Goal: Contribute content: Contribute content

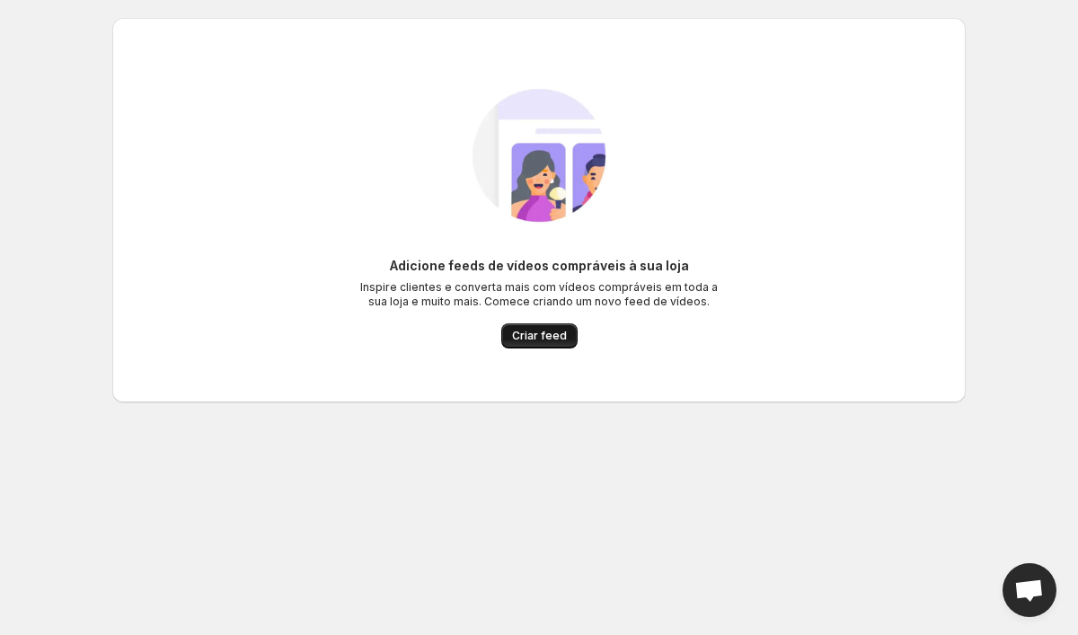
click at [554, 333] on span "Criar feed" at bounding box center [539, 336] width 55 height 14
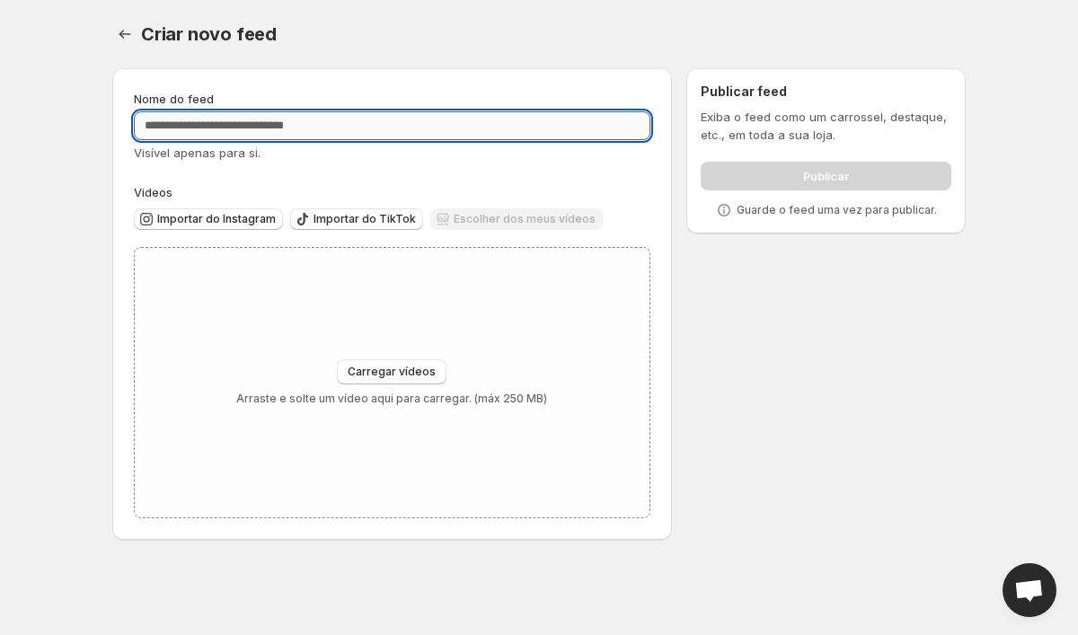
click at [415, 129] on input "Nome do feed" at bounding box center [392, 125] width 517 height 29
type input "***"
click at [506, 225] on div "Escolher dos meus vídeos" at bounding box center [516, 220] width 173 height 24
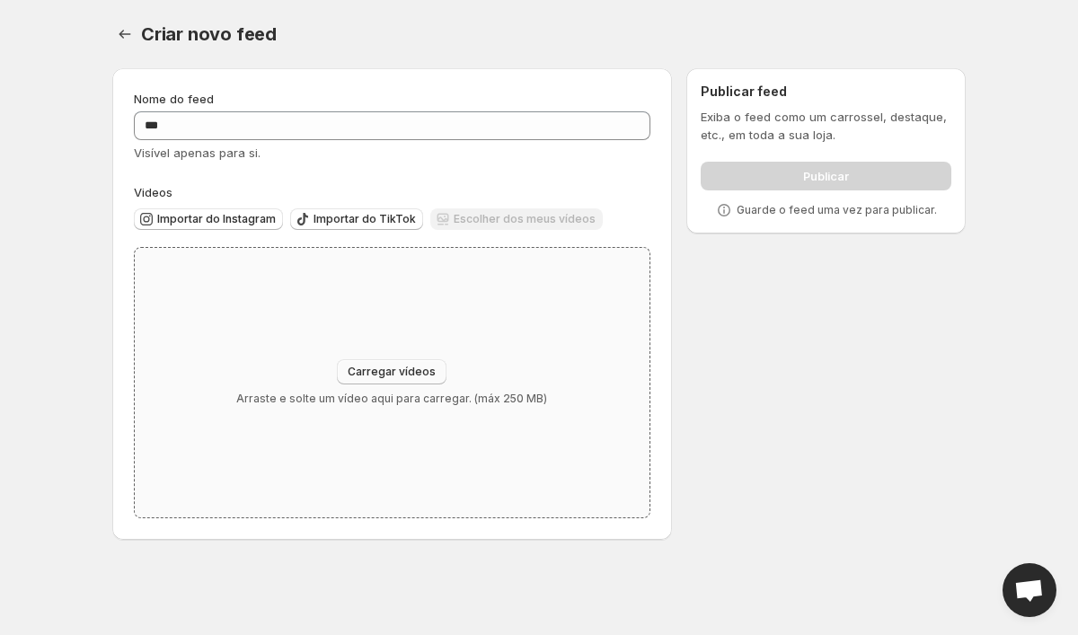
click at [393, 375] on span "Carregar vídeos" at bounding box center [392, 372] width 88 height 14
type input "**********"
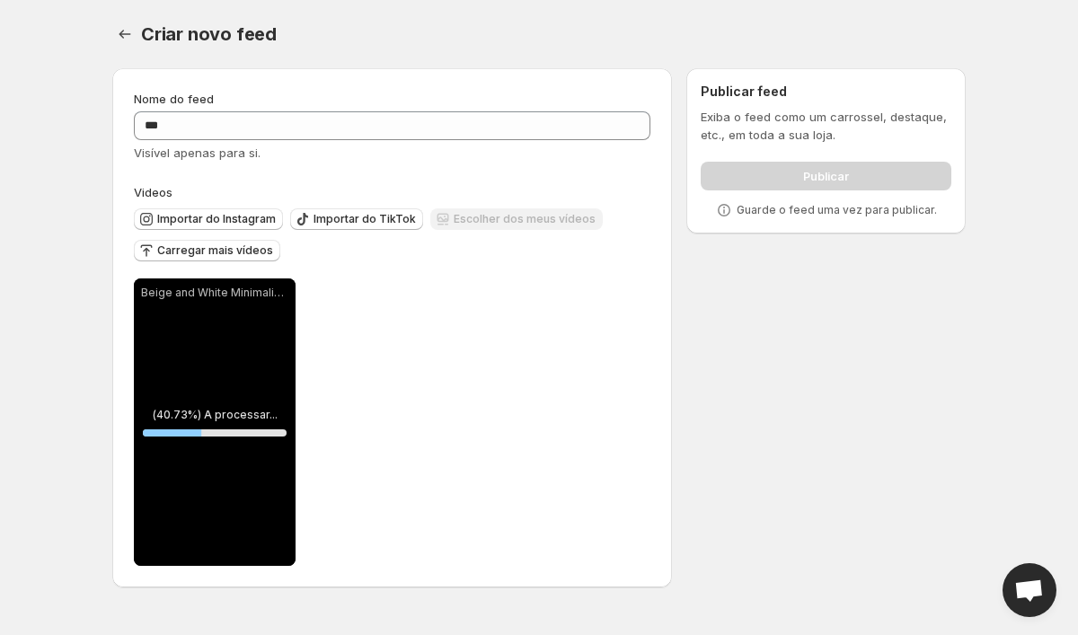
click at [217, 402] on div "Beige and White Minimalist Animated Chat Text Mobile Video-5" at bounding box center [215, 423] width 162 height 288
click at [152, 444] on div "Beige and White Minimalist Animated Chat Text Mobile Video-5" at bounding box center [215, 423] width 162 height 288
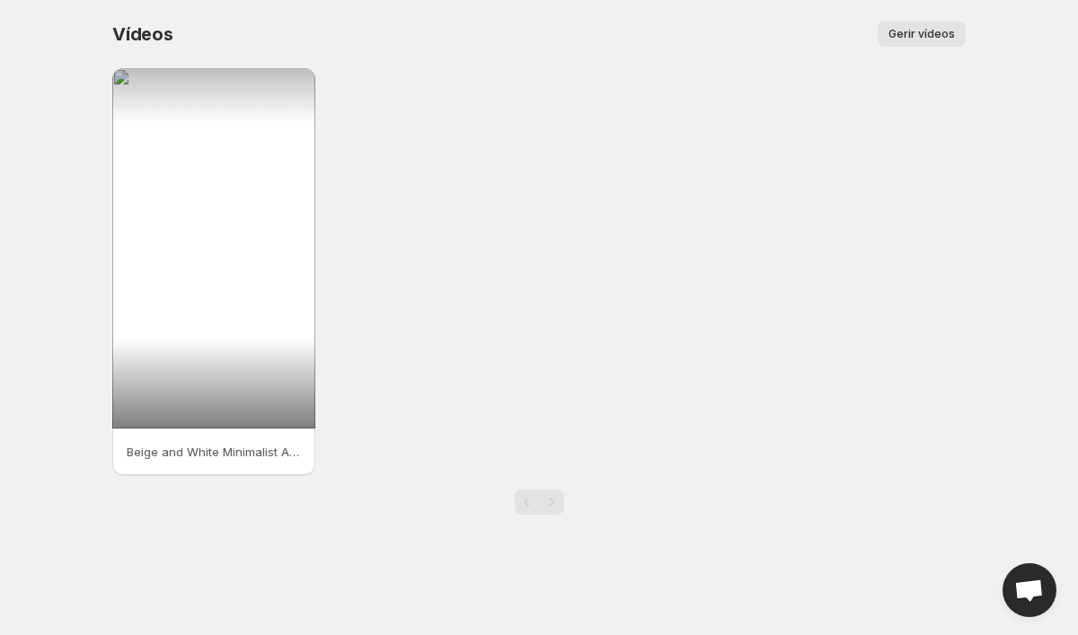
click at [938, 24] on button "Gerir vídeos" at bounding box center [922, 34] width 88 height 25
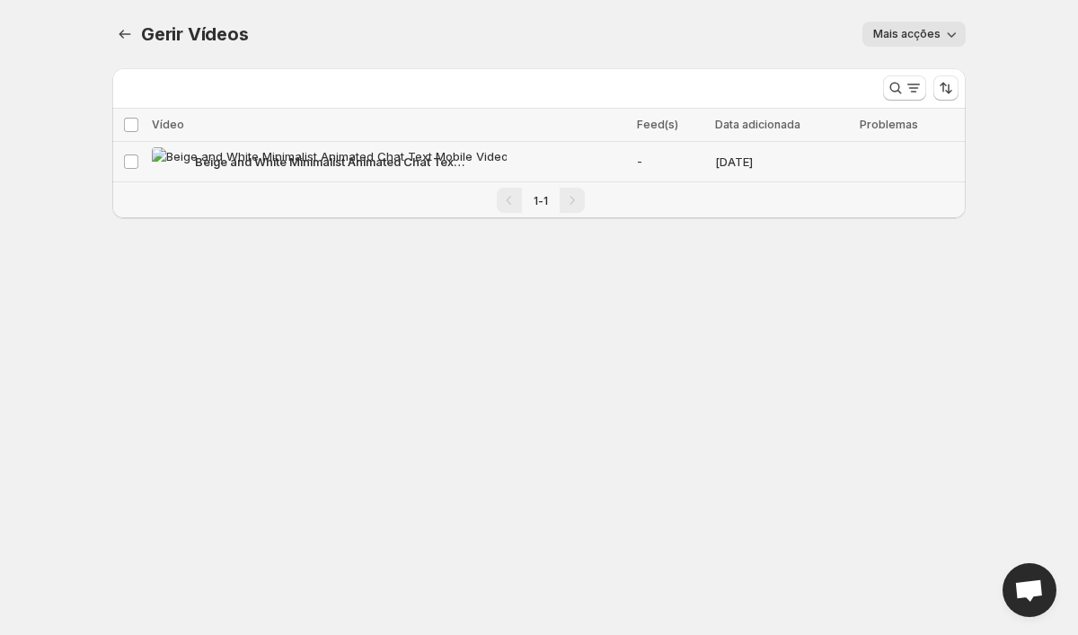
click at [423, 158] on span "Beige and White Minimalist Animated Chat Text Mobile Video-5" at bounding box center [330, 162] width 270 height 18
click at [923, 124] on span "Eliminar" at bounding box center [930, 125] width 41 height 14
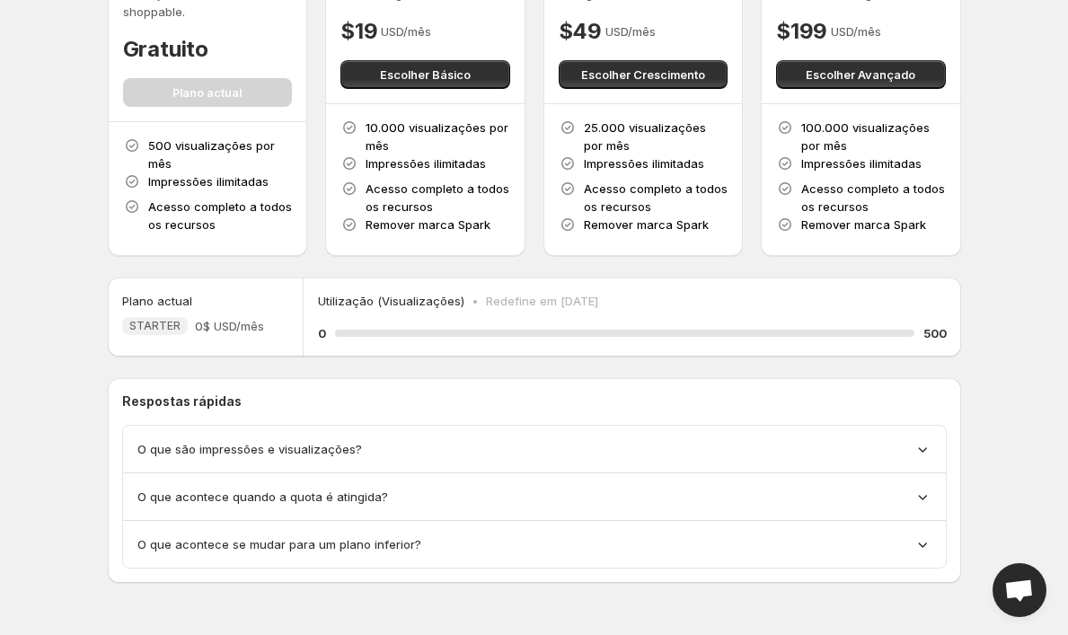
scroll to position [155, 0]
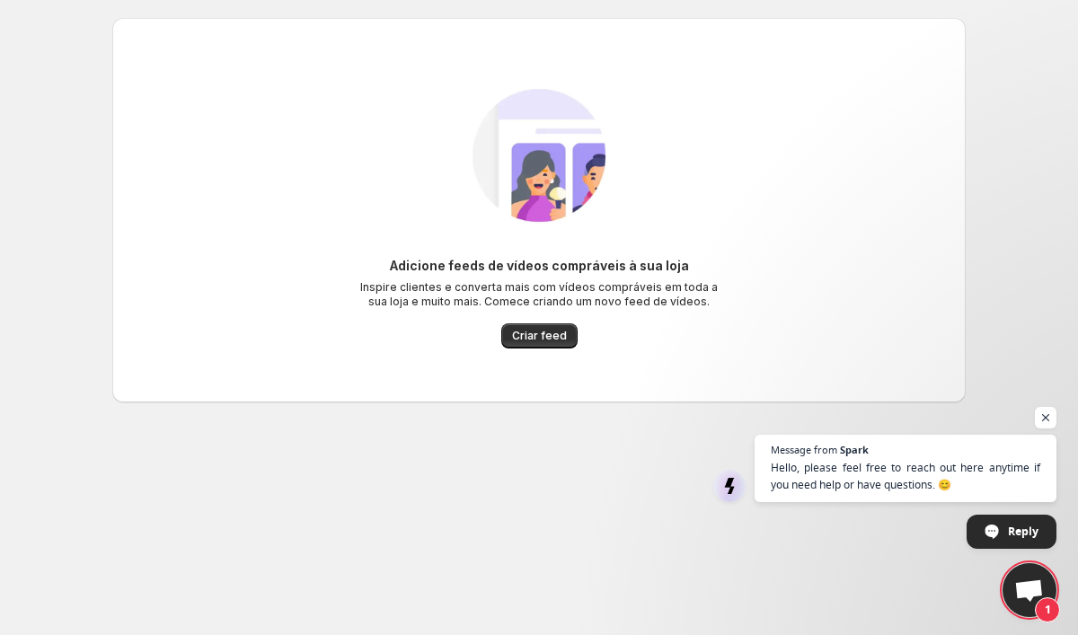
click at [536, 358] on div "Adicione feeds de vídeos compráveis à sua loja Inspire clientes e converta mais…" at bounding box center [539, 210] width 825 height 313
click at [536, 345] on button "Criar feed" at bounding box center [539, 336] width 76 height 25
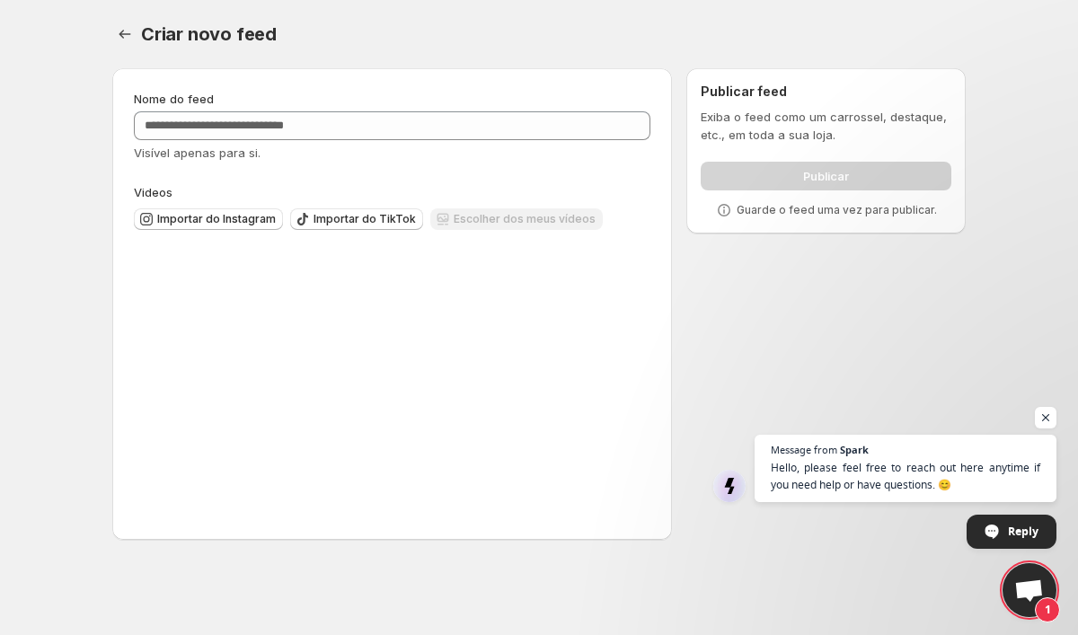
click at [517, 332] on div "Carregar vídeos Arraste e solte um vídeo aqui para carregar. (máx 250 MB)" at bounding box center [392, 383] width 515 height 270
click at [769, 182] on div "Publicar" at bounding box center [826, 173] width 251 height 36
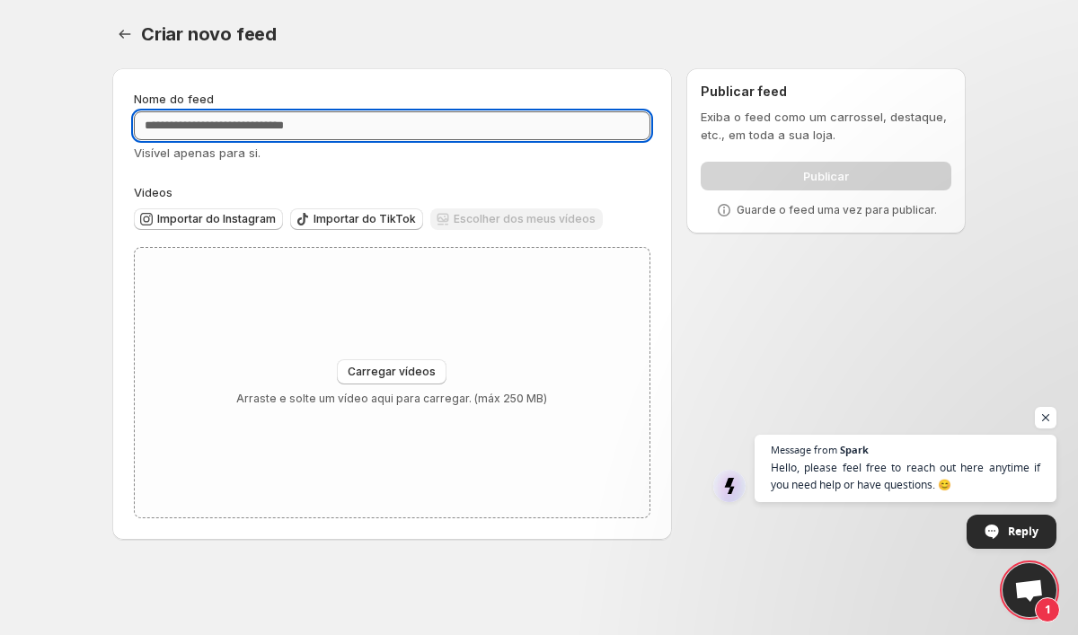
click at [348, 132] on input "Nome do feed" at bounding box center [392, 125] width 517 height 29
type input "****"
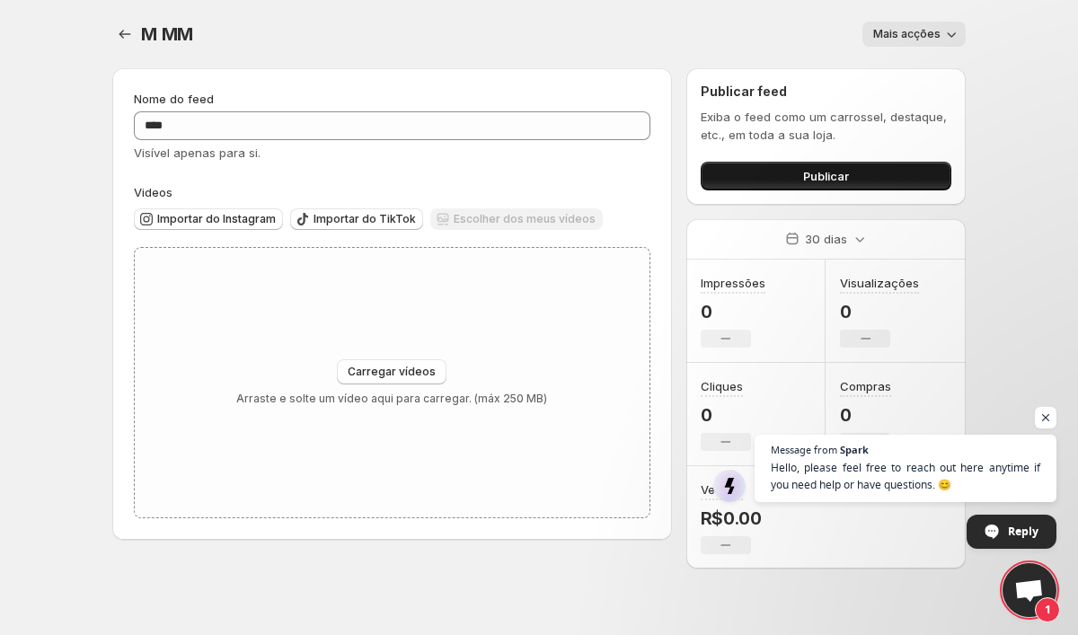
click at [763, 179] on button "Publicar" at bounding box center [826, 176] width 251 height 29
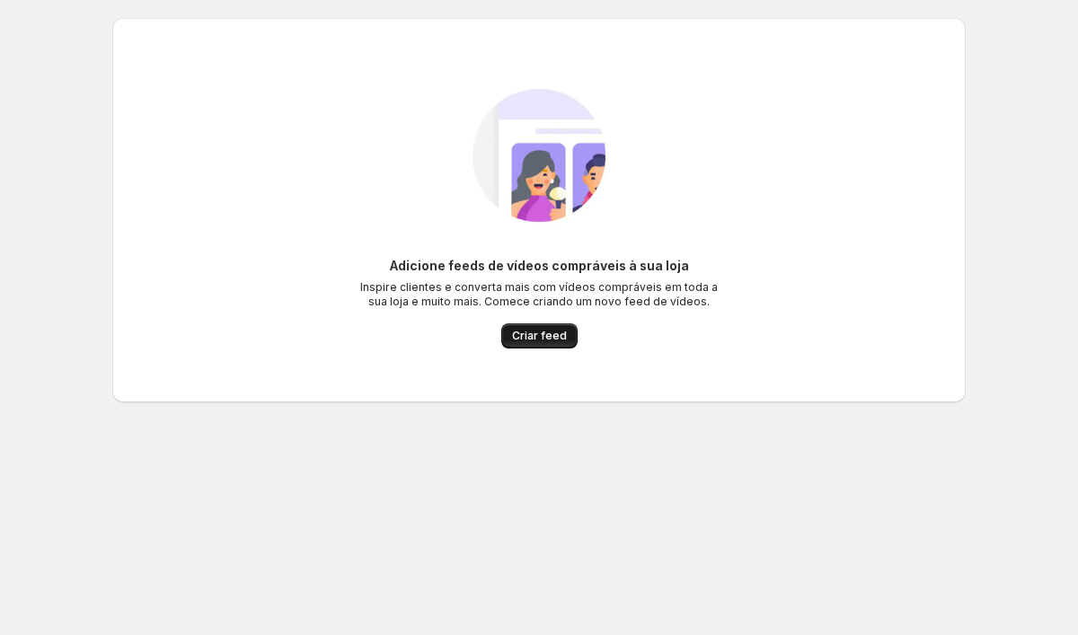
click at [531, 329] on button "Criar feed" at bounding box center [539, 336] width 76 height 25
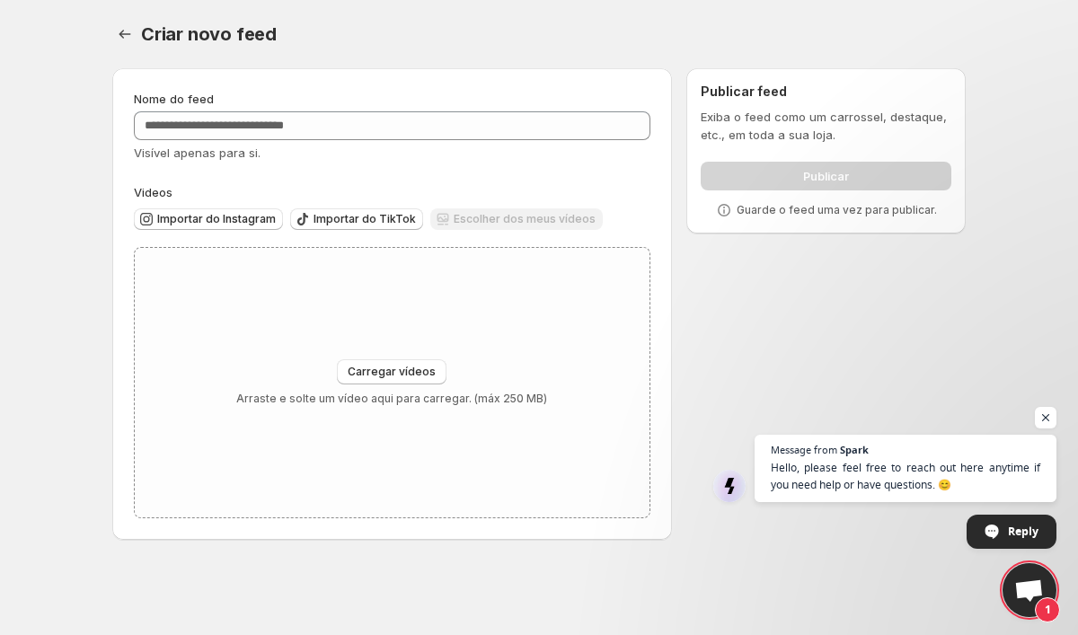
click at [499, 111] on div at bounding box center [392, 125] width 517 height 29
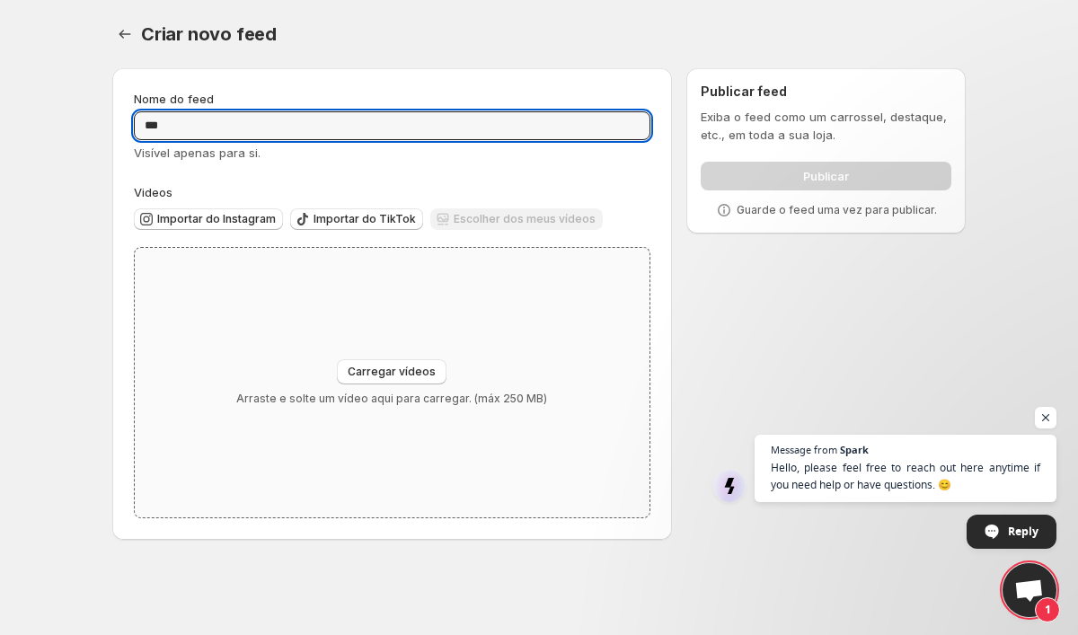
type input "***"
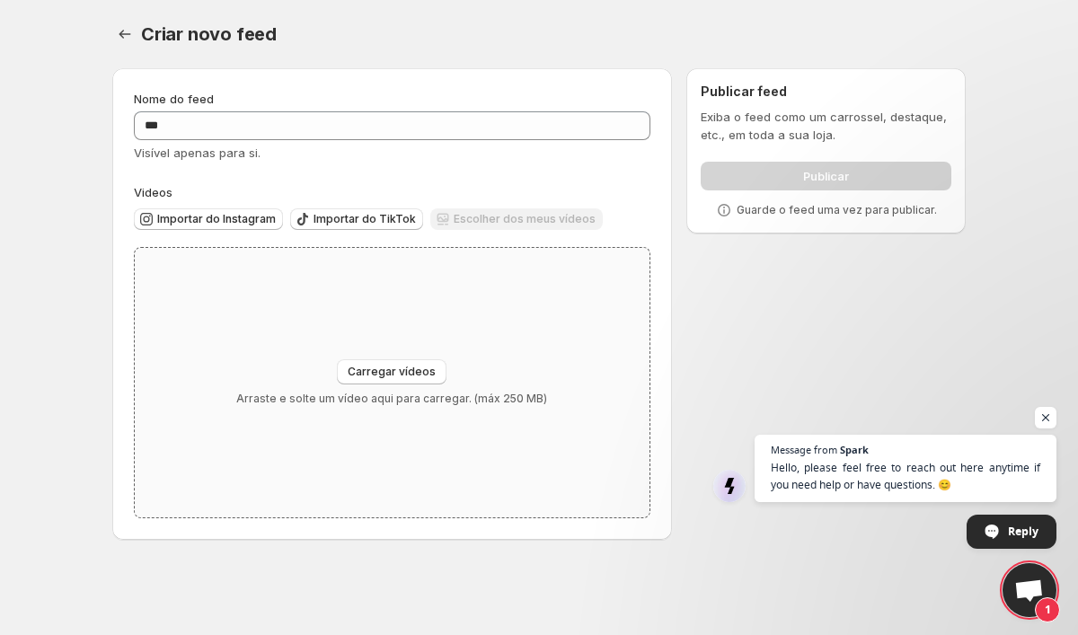
click at [521, 278] on div "Carregar vídeos Arraste e solte um vídeo aqui para carregar. (máx 250 MB)" at bounding box center [392, 383] width 515 height 270
click at [408, 162] on div "Visível apenas para si." at bounding box center [392, 153] width 517 height 18
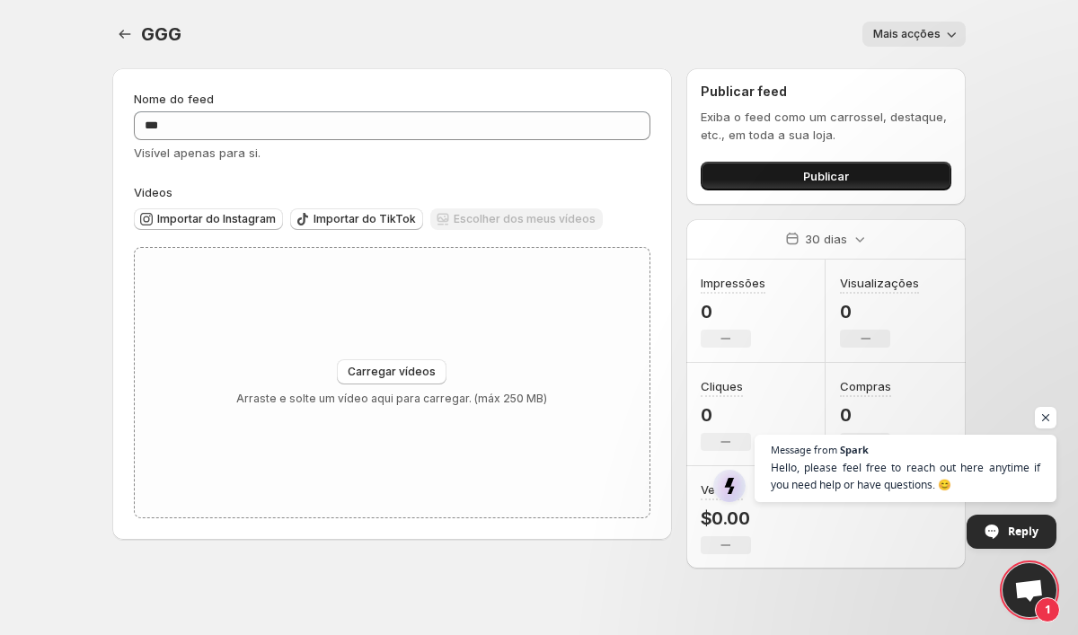
click at [802, 181] on button "Publicar" at bounding box center [826, 176] width 251 height 29
